Goal: Information Seeking & Learning: Understand process/instructions

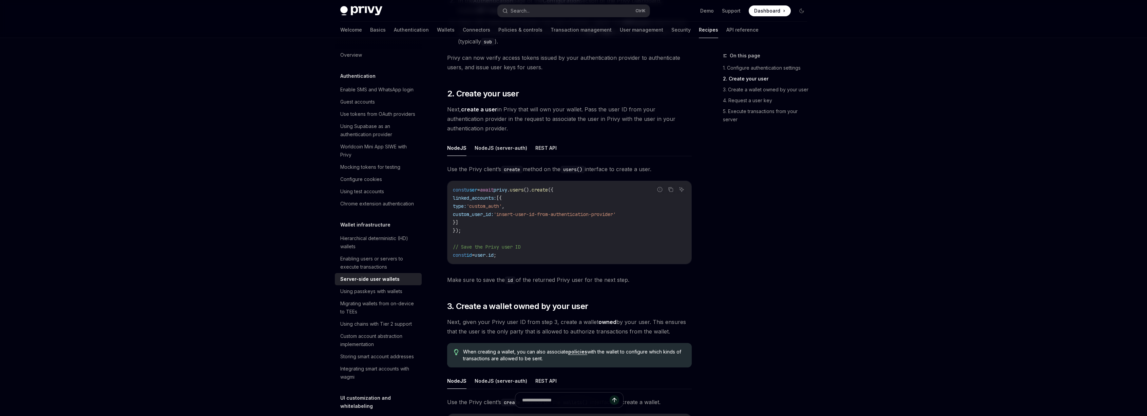
scroll to position [977, 0]
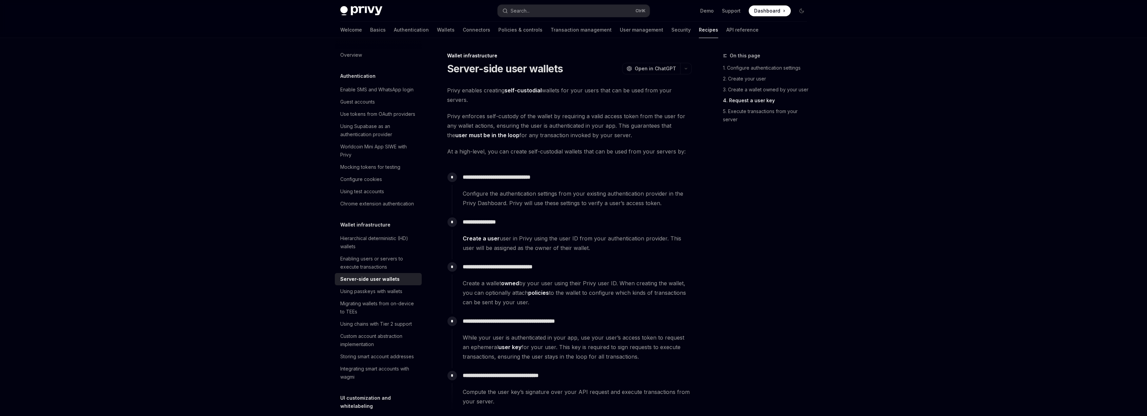
scroll to position [1106, 0]
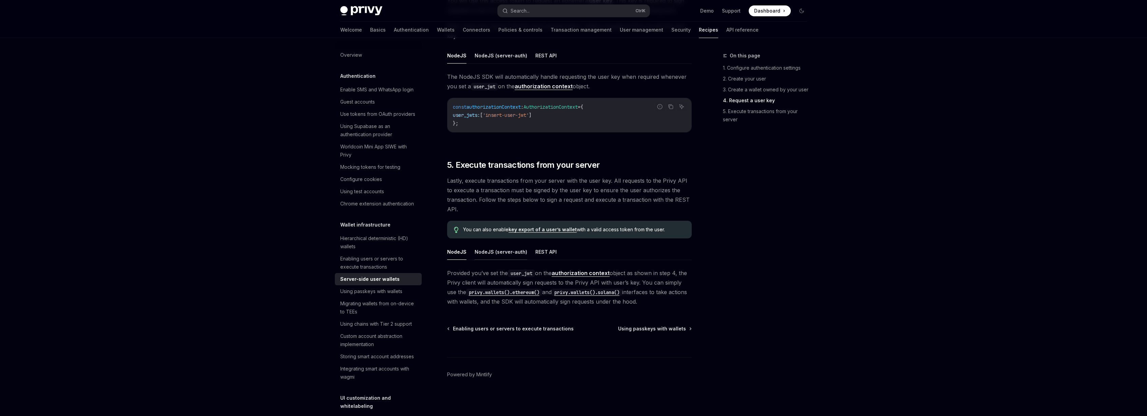
click at [507, 251] on button "NodeJS (server-auth)" at bounding box center [501, 252] width 53 height 16
click at [463, 252] on button "NodeJS" at bounding box center [456, 252] width 19 height 16
type textarea "*"
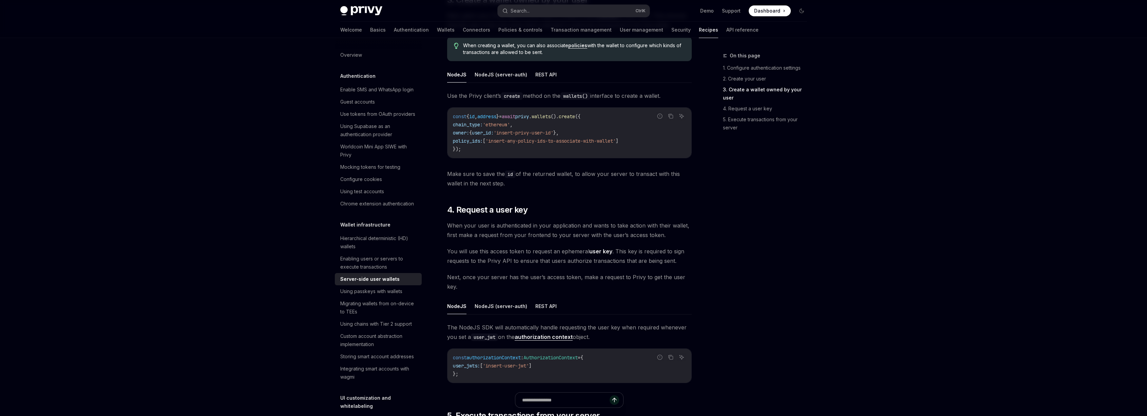
scroll to position [801, 0]
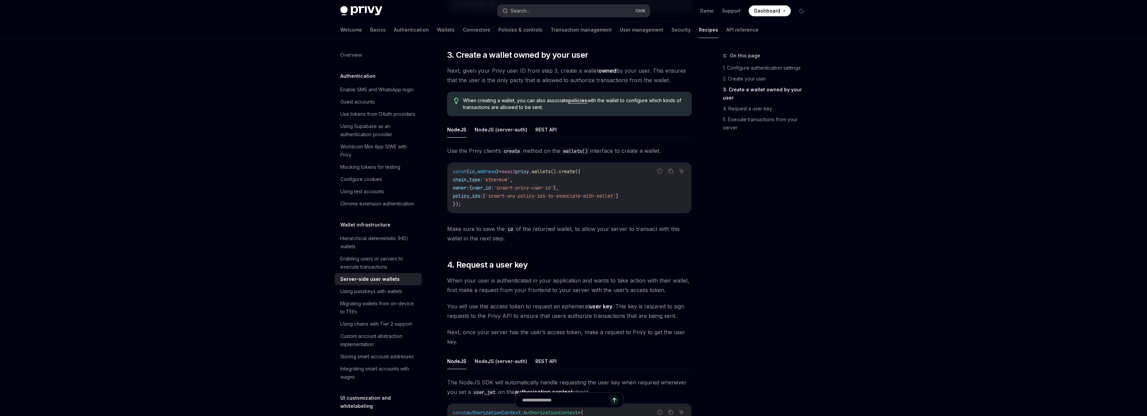
click at [565, 14] on button "Search... Ctrl K" at bounding box center [574, 11] width 152 height 12
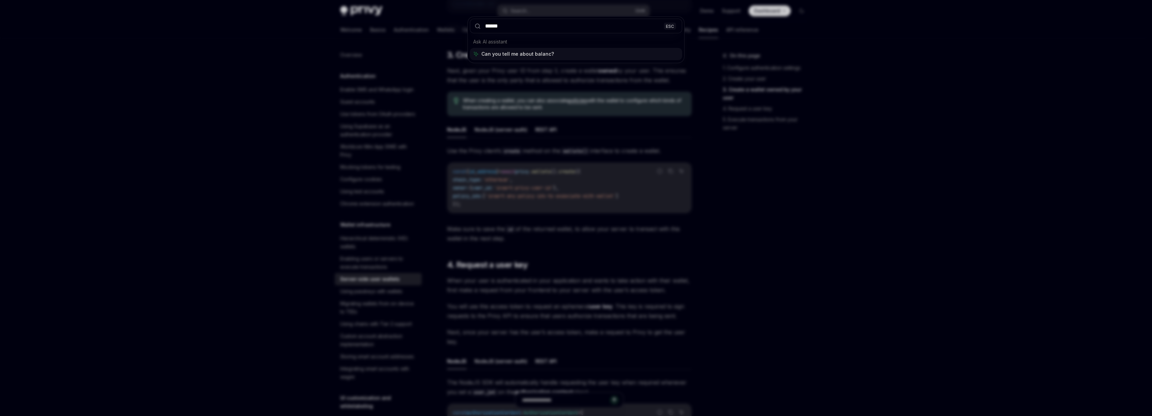
type input "*******"
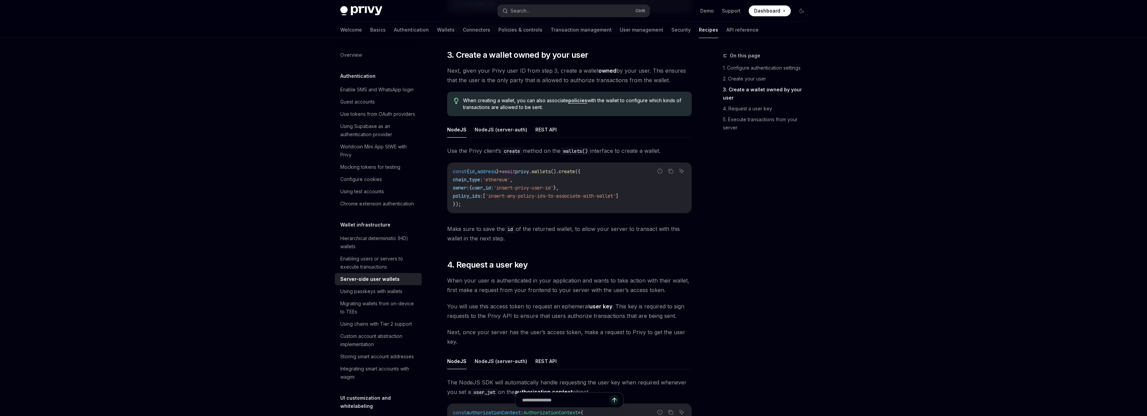
type textarea "*"
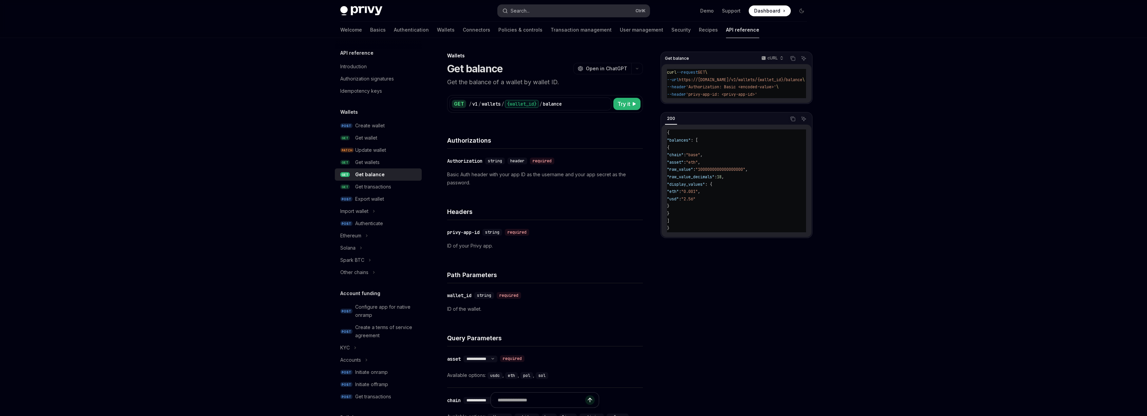
click at [557, 12] on button "Search... Ctrl K" at bounding box center [574, 11] width 152 height 12
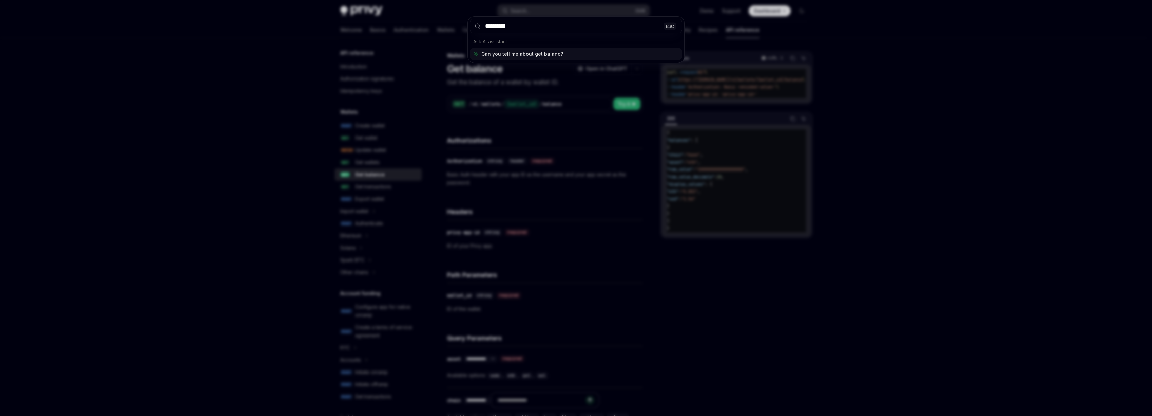
type input "**********"
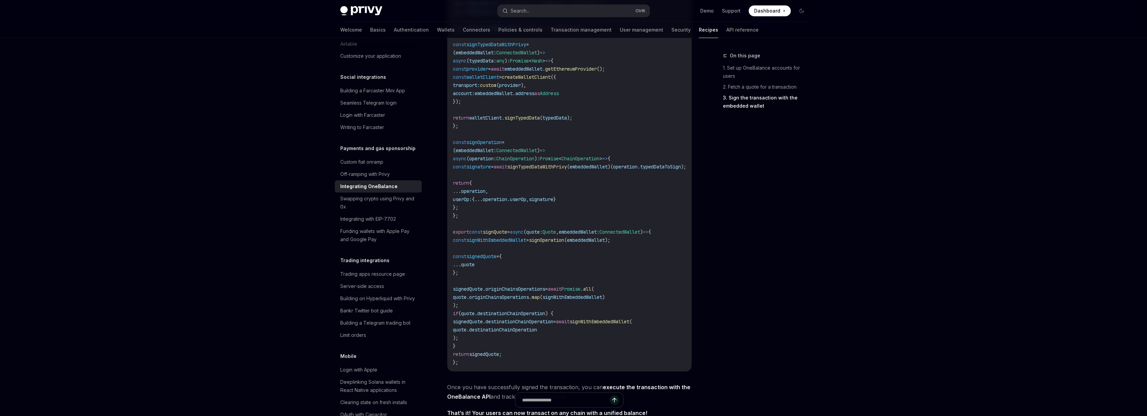
scroll to position [428, 0]
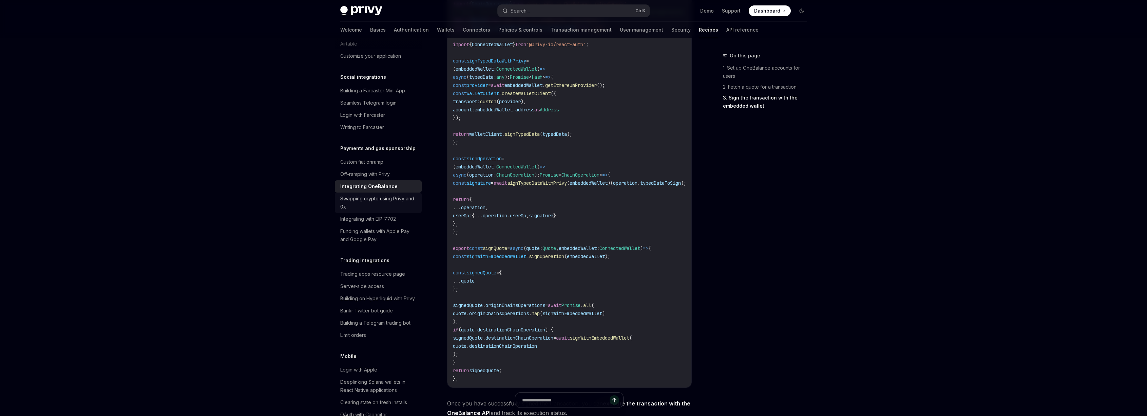
click at [369, 211] on div "Swapping crypto using Privy and 0x" at bounding box center [378, 202] width 77 height 16
type textarea "*"
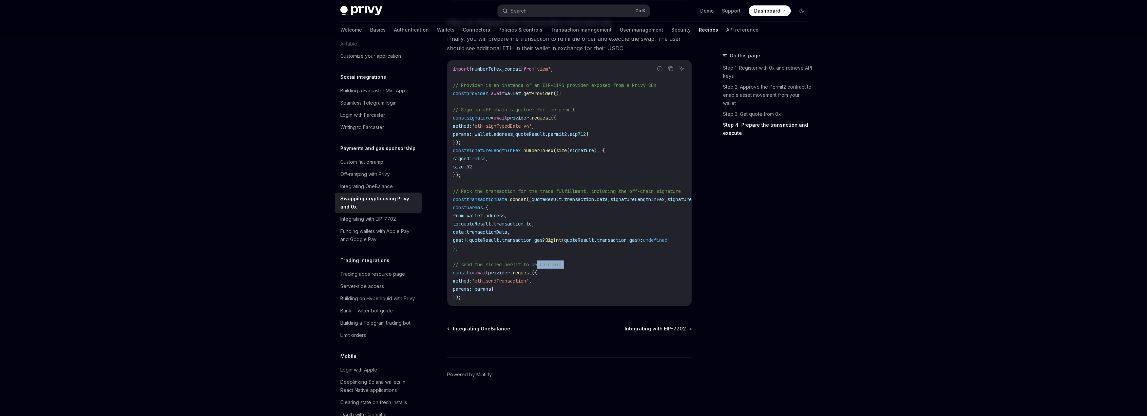
drag, startPoint x: 452, startPoint y: 267, endPoint x: 542, endPoint y: 262, distance: 90.7
click at [542, 262] on div "import { numberToHex , concat } from 'viem' ; // Provider is an instance of an …" at bounding box center [570, 183] width 244 height 246
click at [528, 247] on code "import { numberToHex , concat } from 'viem' ; // Provider is an instance of an …" at bounding box center [584, 183] width 263 height 236
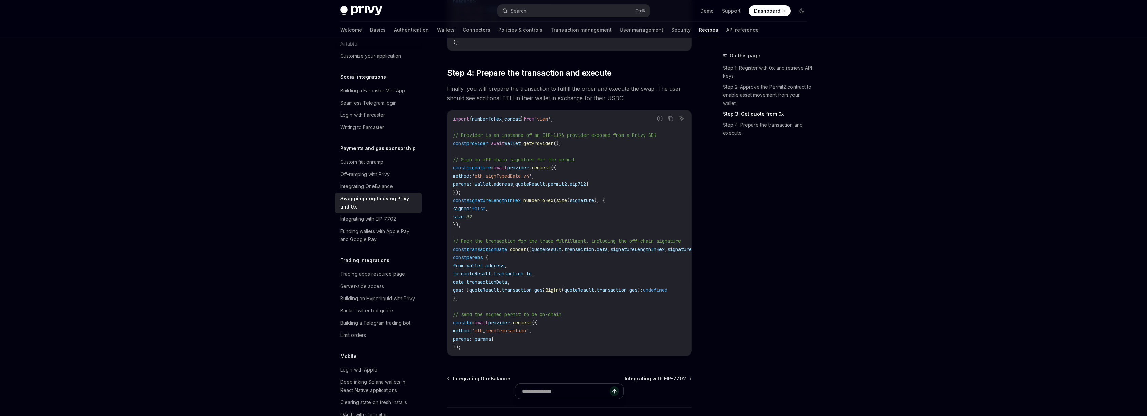
scroll to position [753, 0]
